Goal: Find specific page/section: Find specific page/section

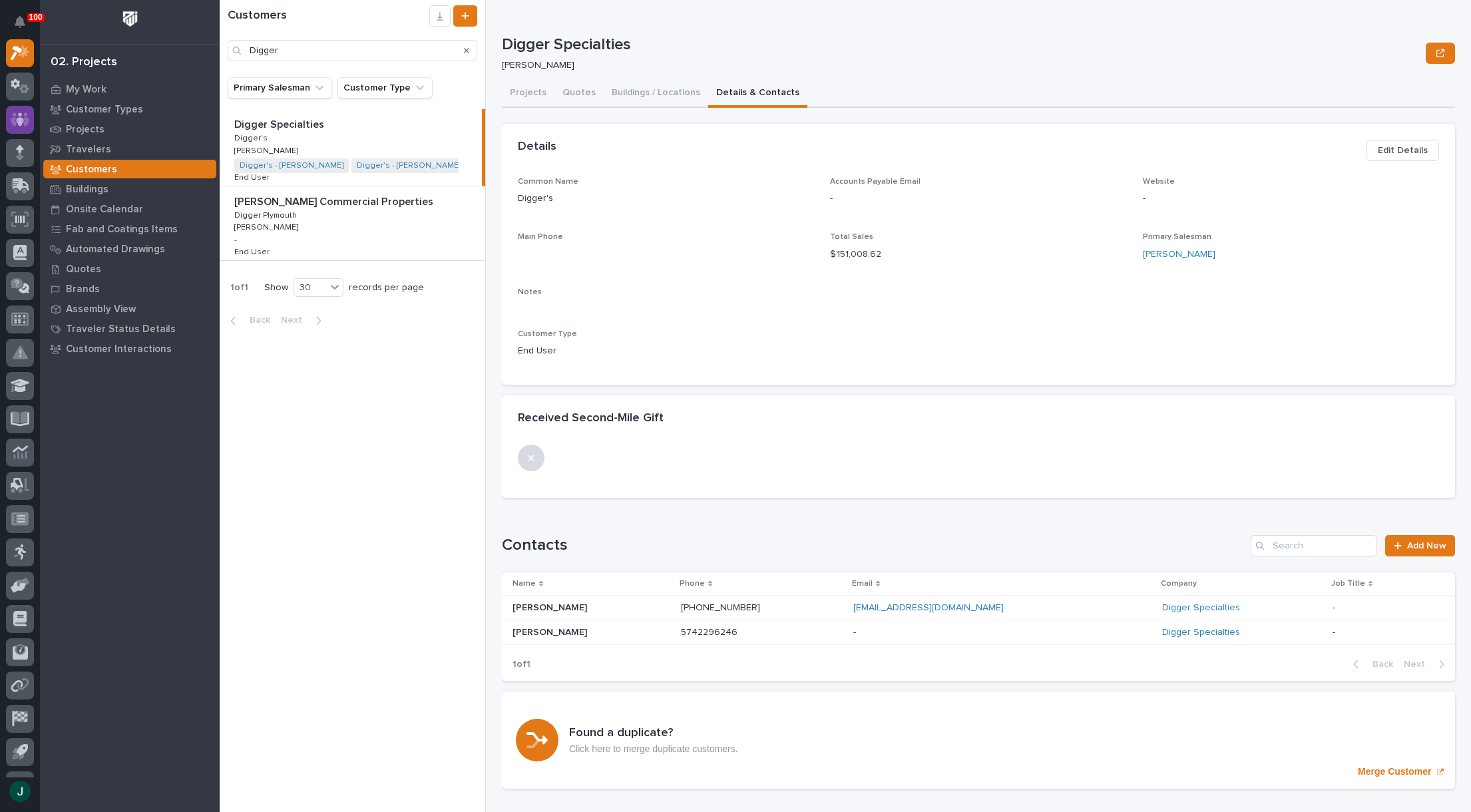
scroll to position [25, 0]
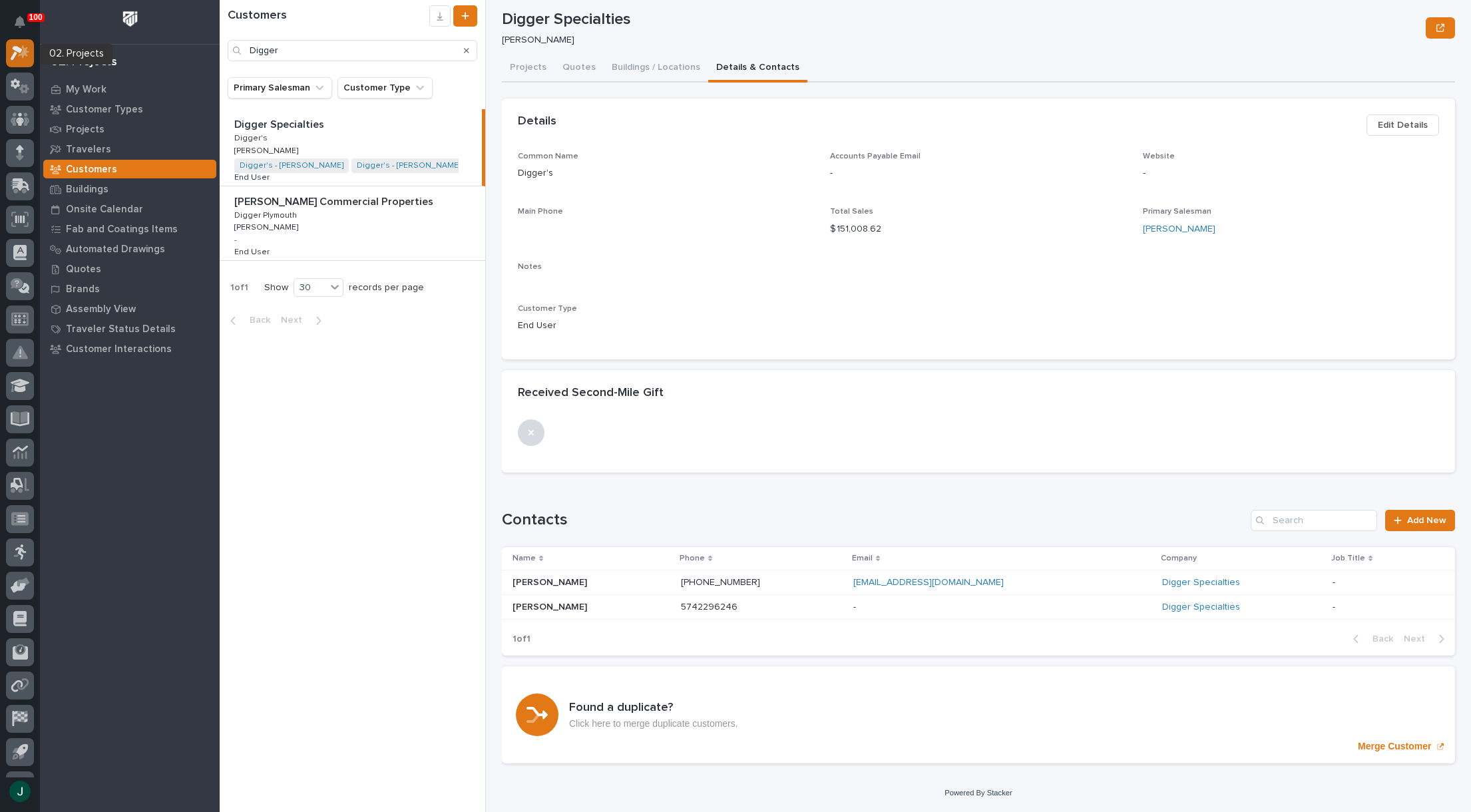
click at [29, 62] on div at bounding box center [20, 53] width 28 height 28
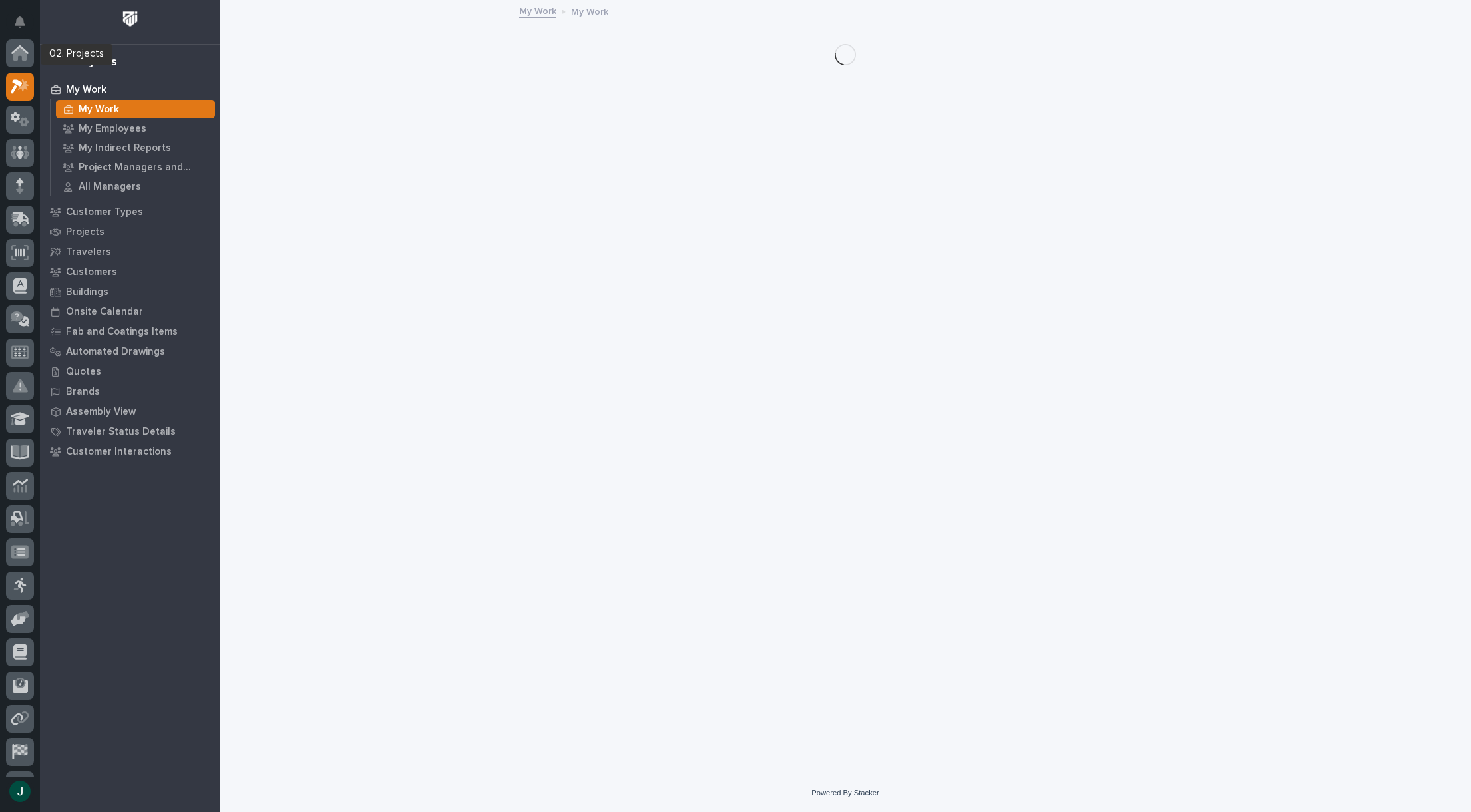
scroll to position [34, 0]
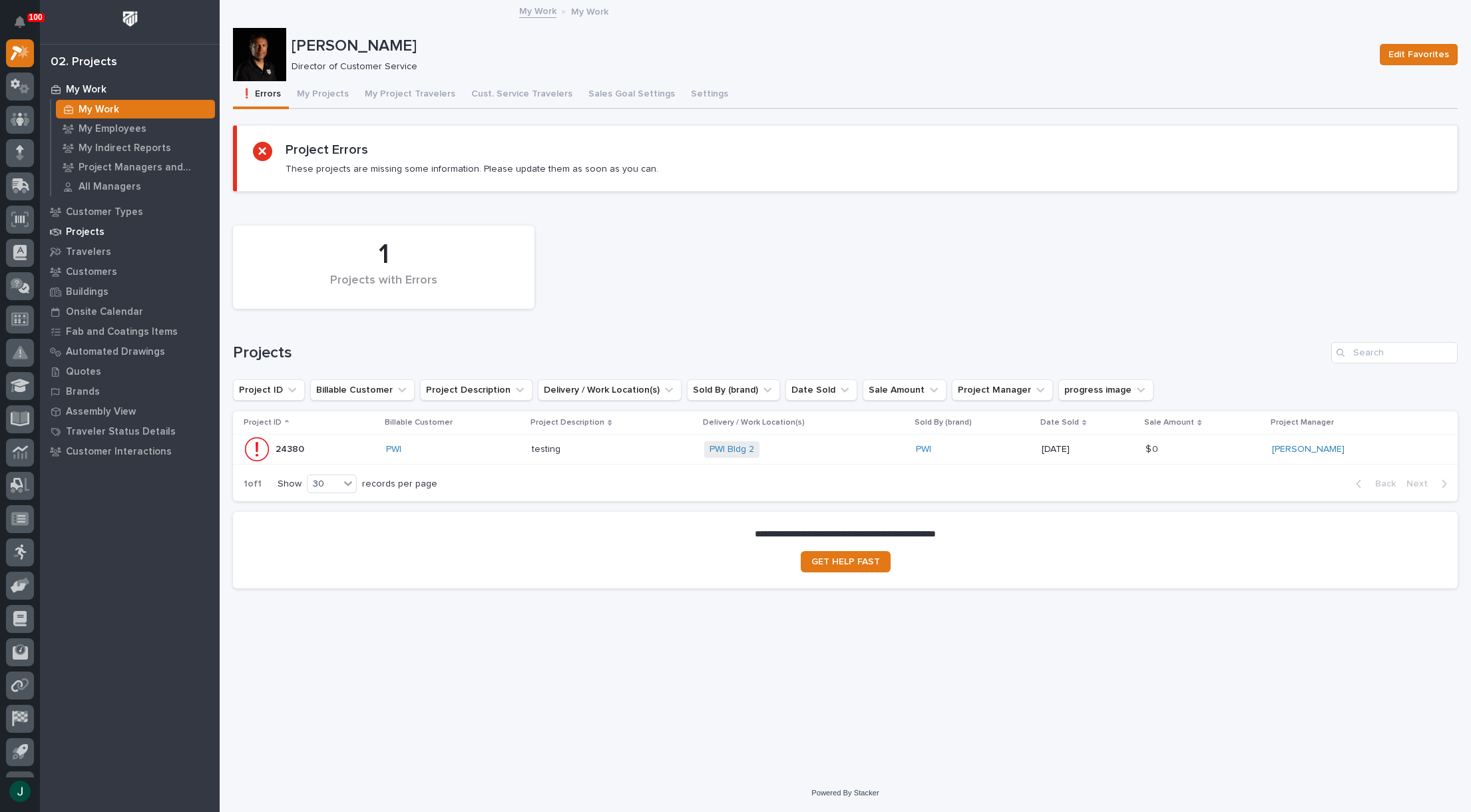
click at [92, 234] on p "Projects" at bounding box center [85, 232] width 38 height 12
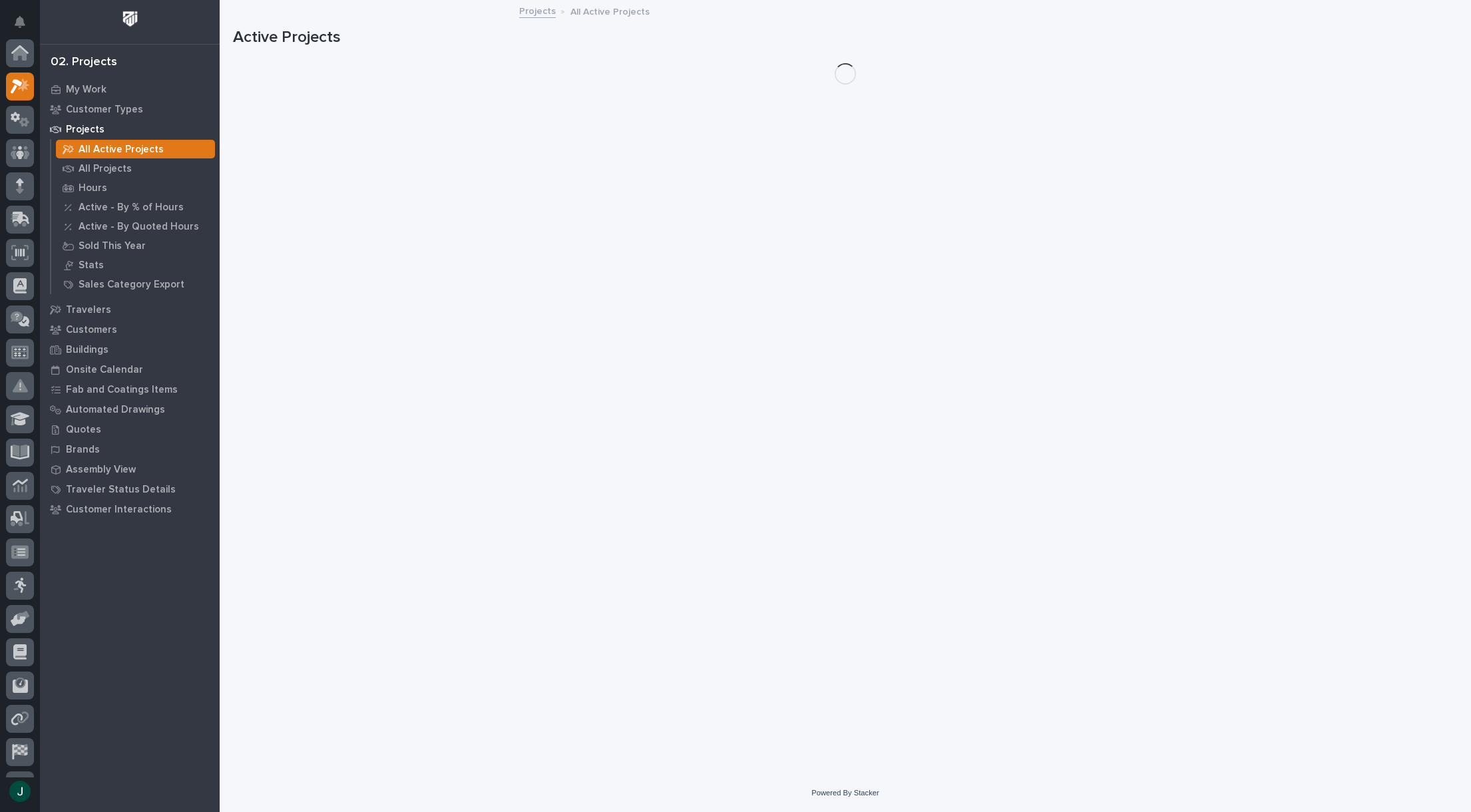
scroll to position [34, 0]
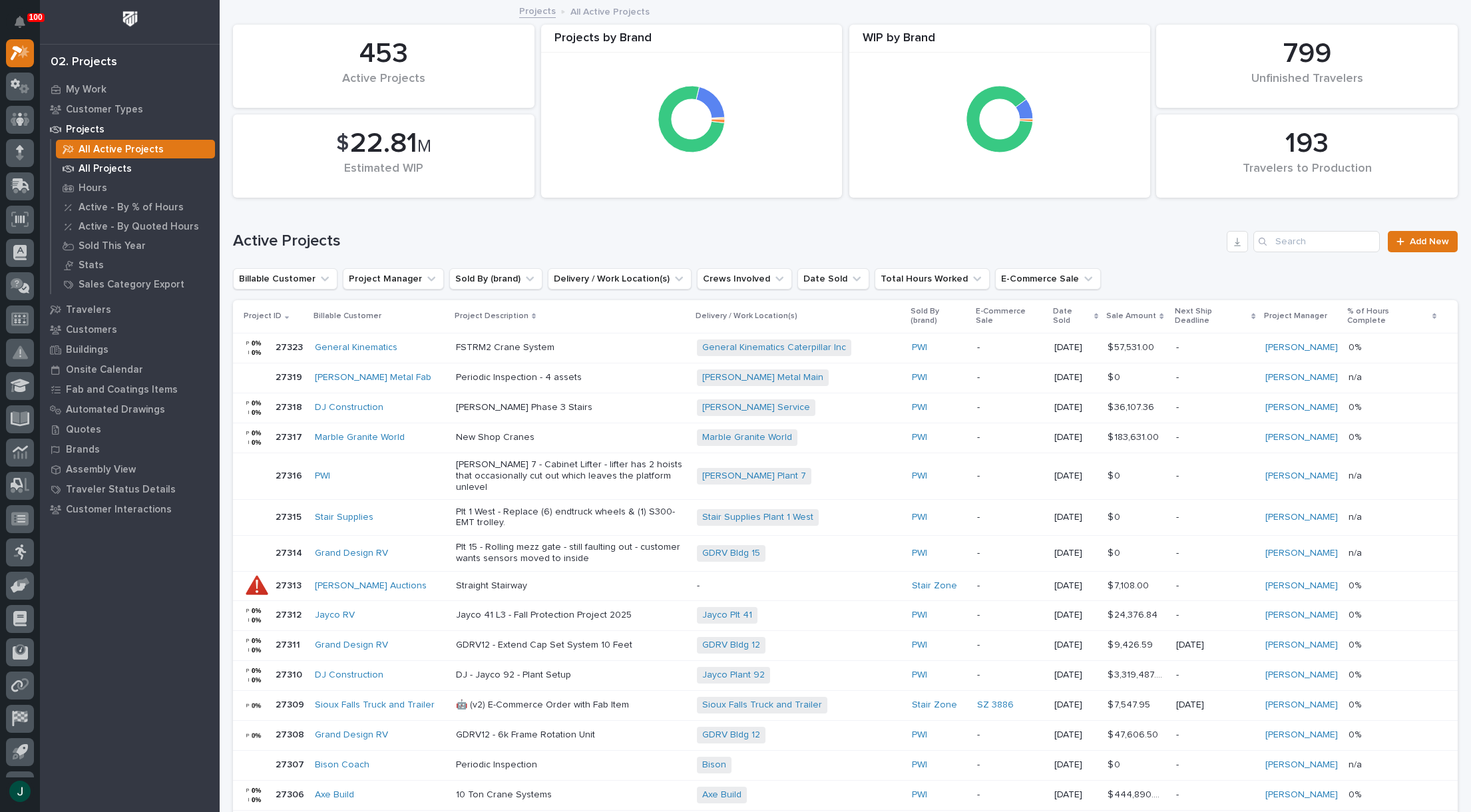
click at [103, 164] on p "All Projects" at bounding box center [105, 168] width 53 height 12
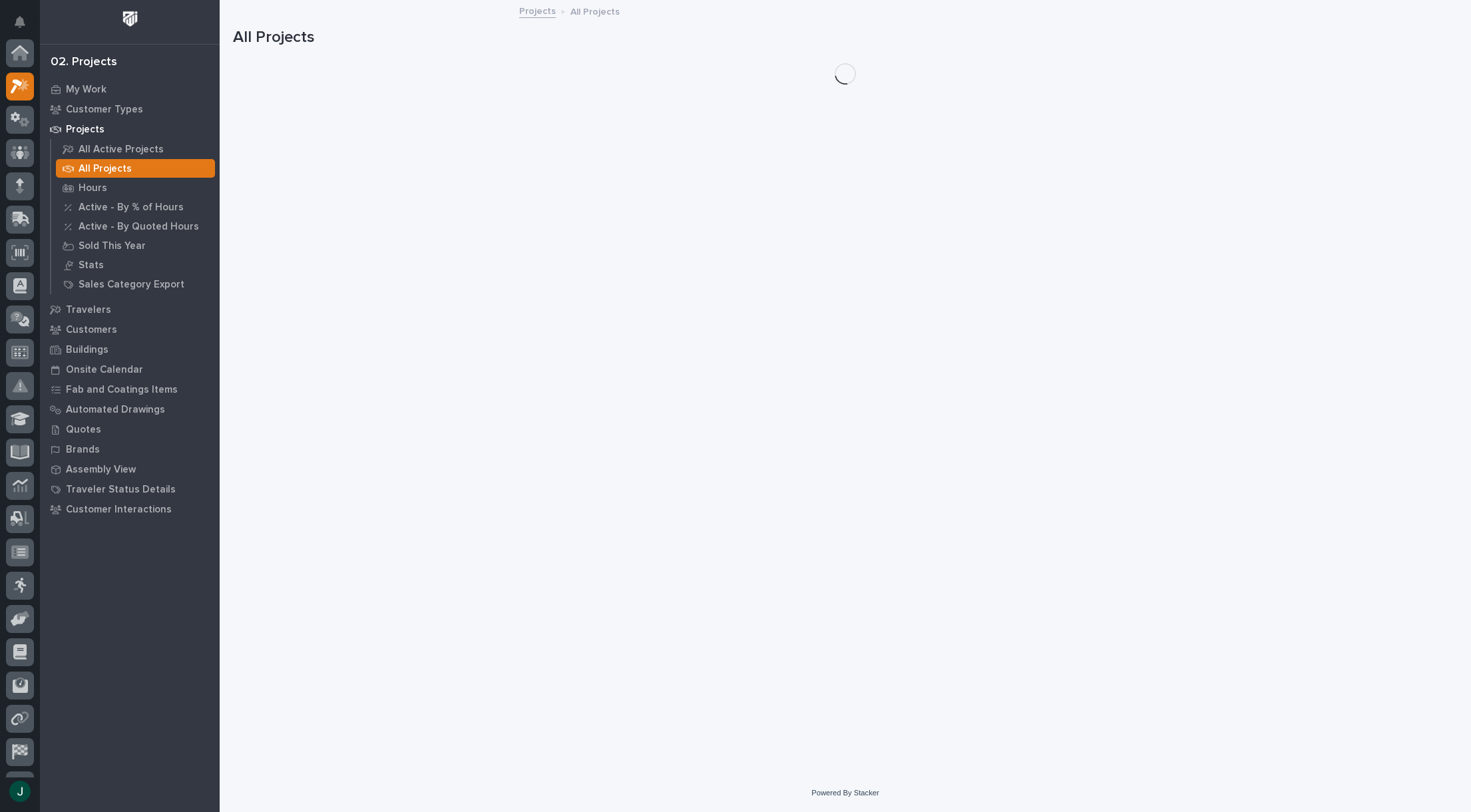
scroll to position [34, 0]
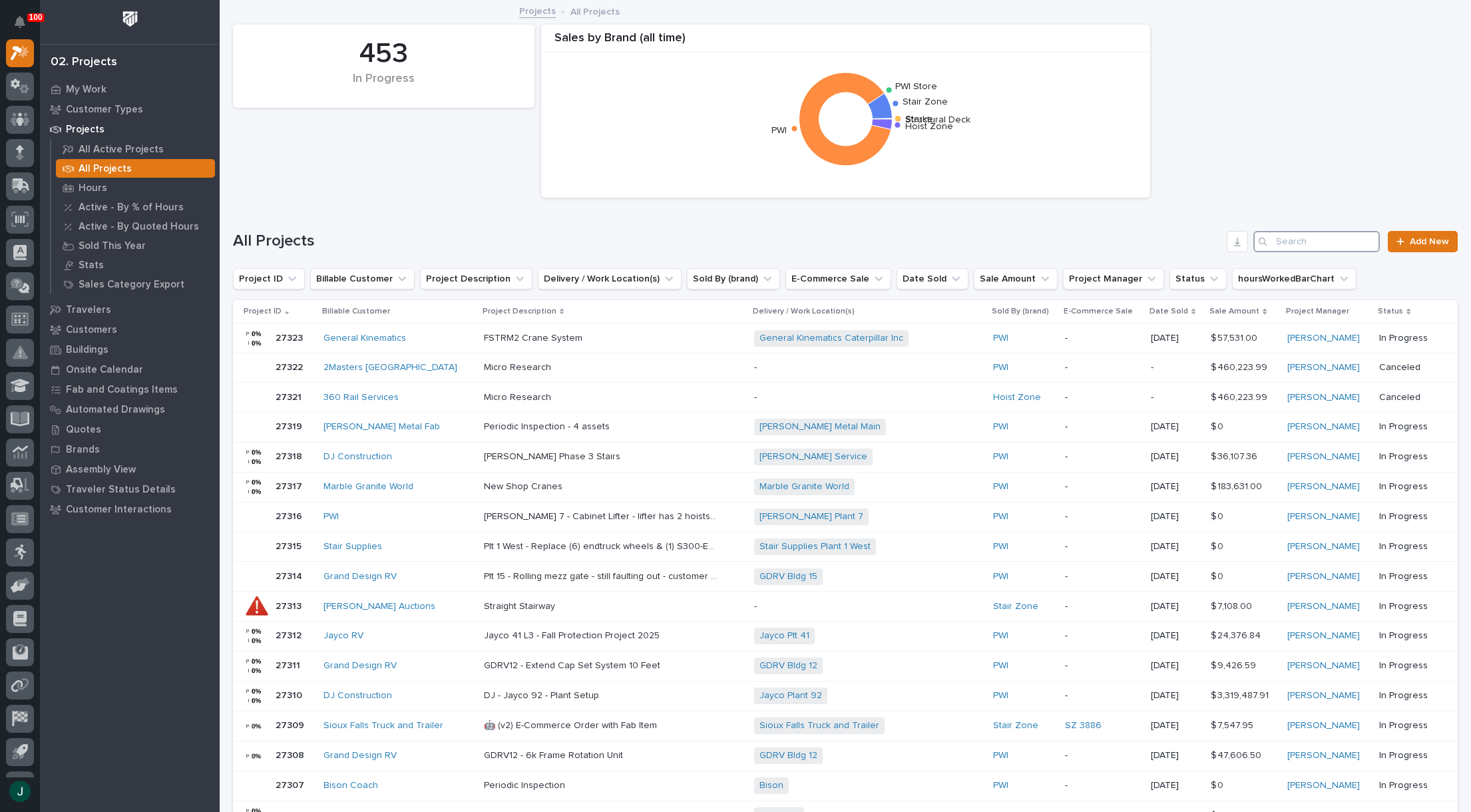
click at [1281, 239] on input "Search" at bounding box center [1317, 242] width 126 height 21
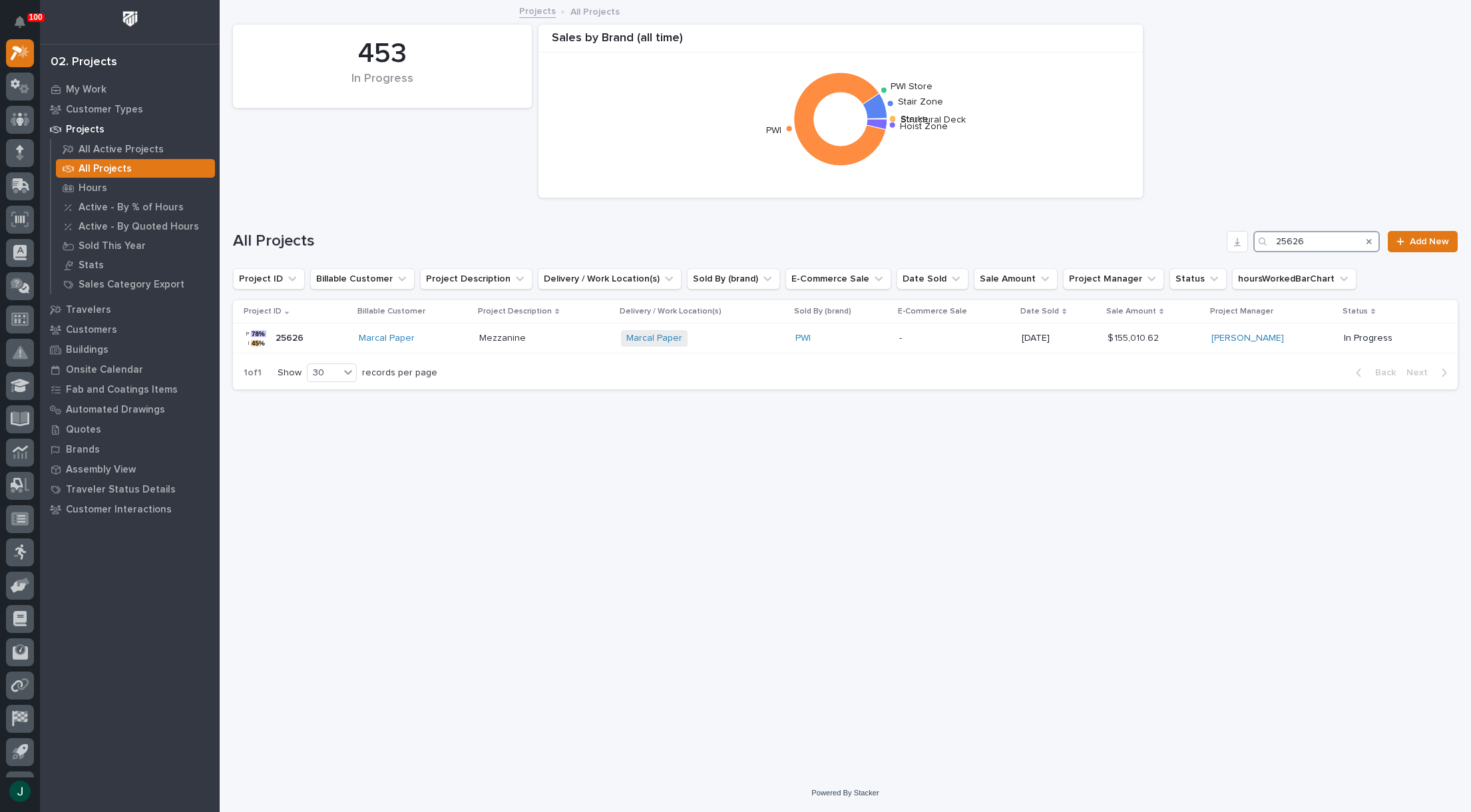
type input "25626"
